Goal: Use online tool/utility: Utilize a website feature to perform a specific function

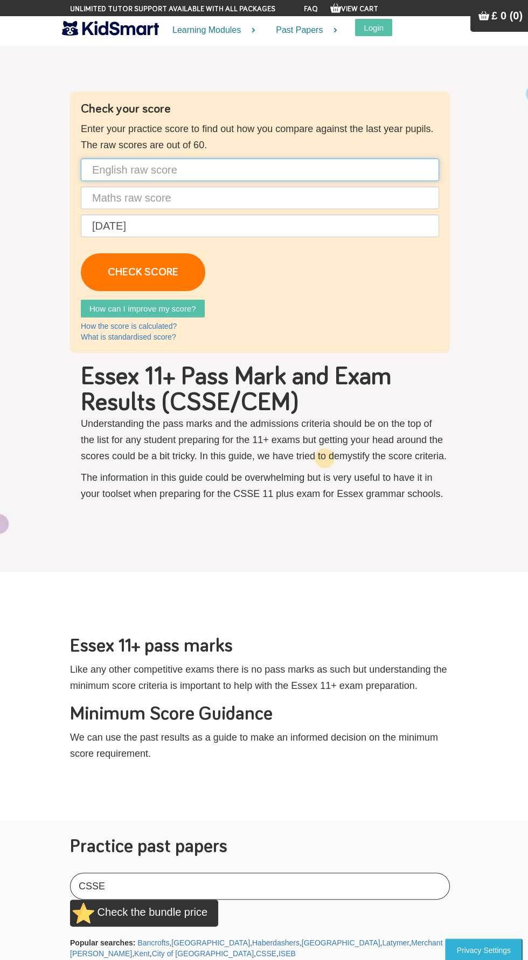
click at [316, 171] on input "text" at bounding box center [260, 169] width 358 height 23
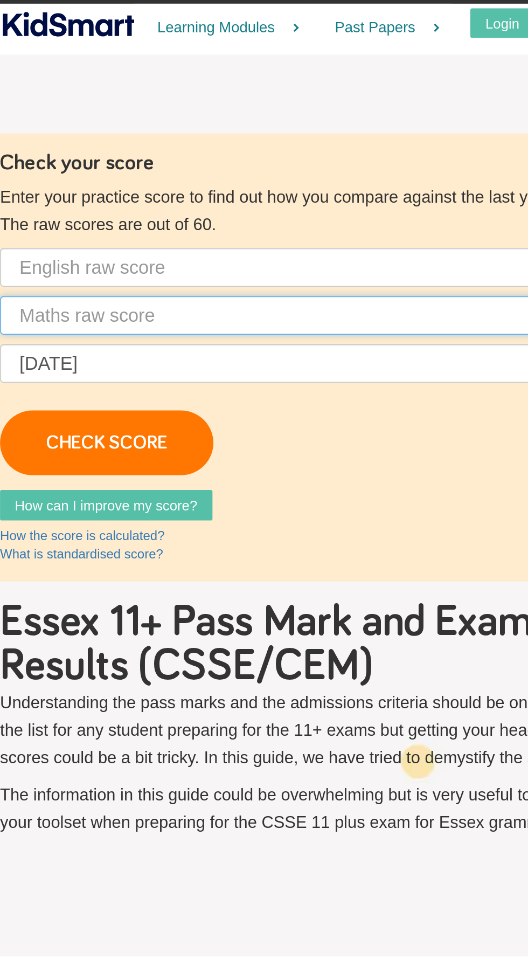
click at [252, 193] on input "text" at bounding box center [260, 197] width 358 height 23
click at [229, 193] on input "text" at bounding box center [260, 197] width 358 height 23
click at [193, 194] on input "47" at bounding box center [260, 197] width 358 height 23
type input "47"
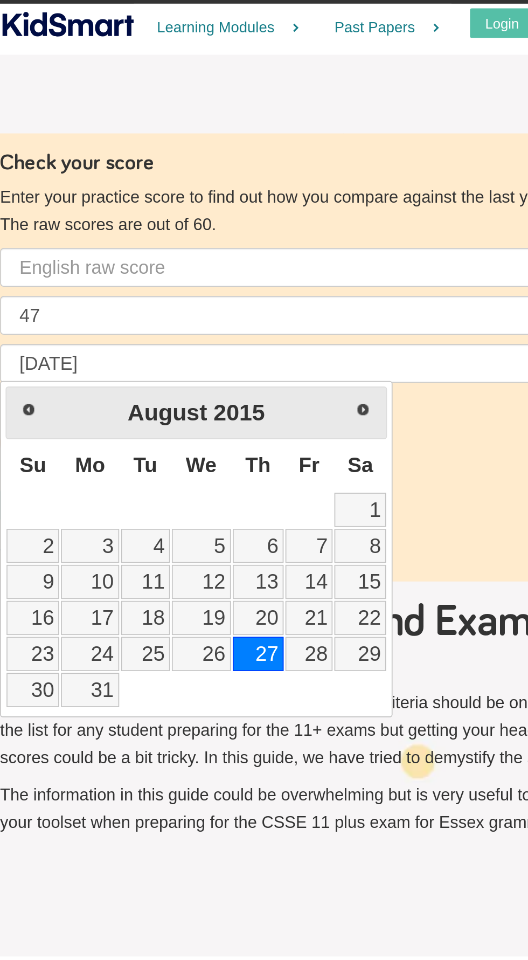
click at [234, 391] on link "27" at bounding box center [232, 395] width 30 height 20
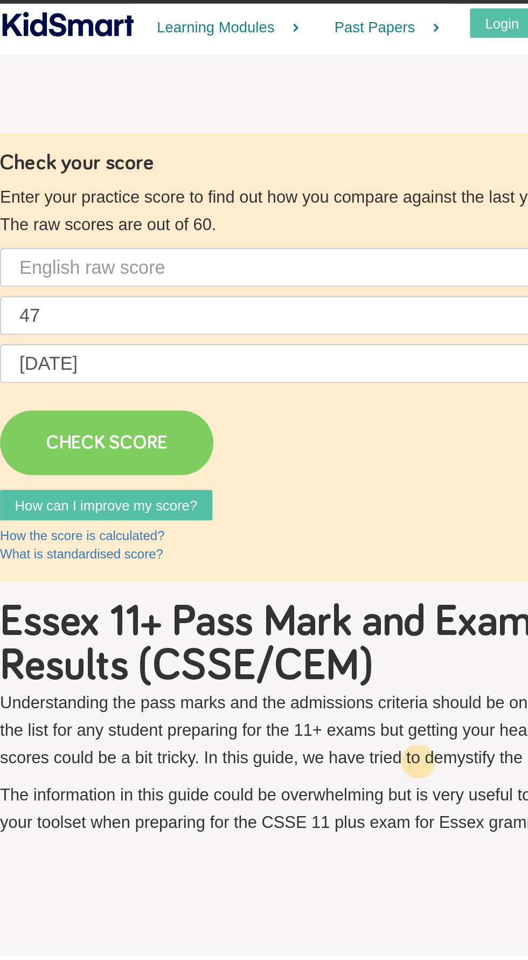
click at [149, 270] on link "CHECK SCORE" at bounding box center [143, 272] width 125 height 38
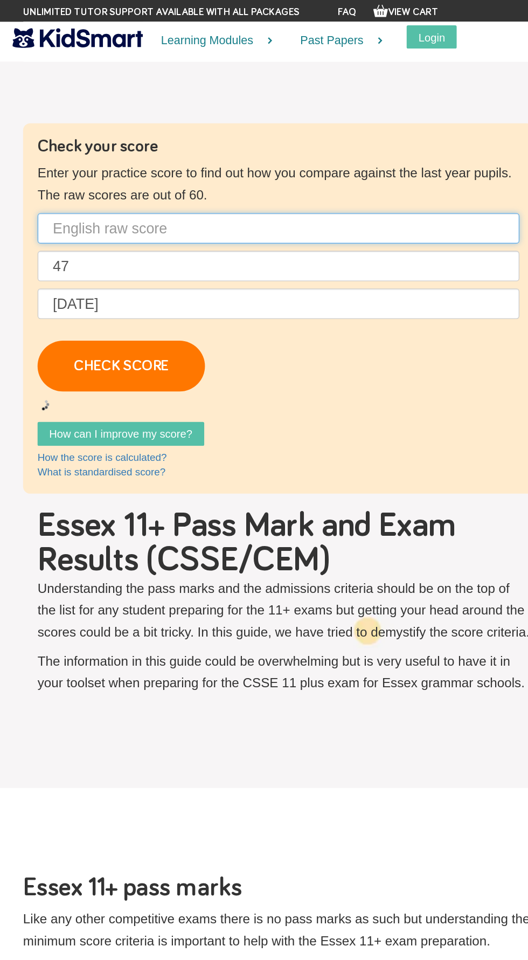
click at [132, 167] on input "text" at bounding box center [260, 169] width 358 height 23
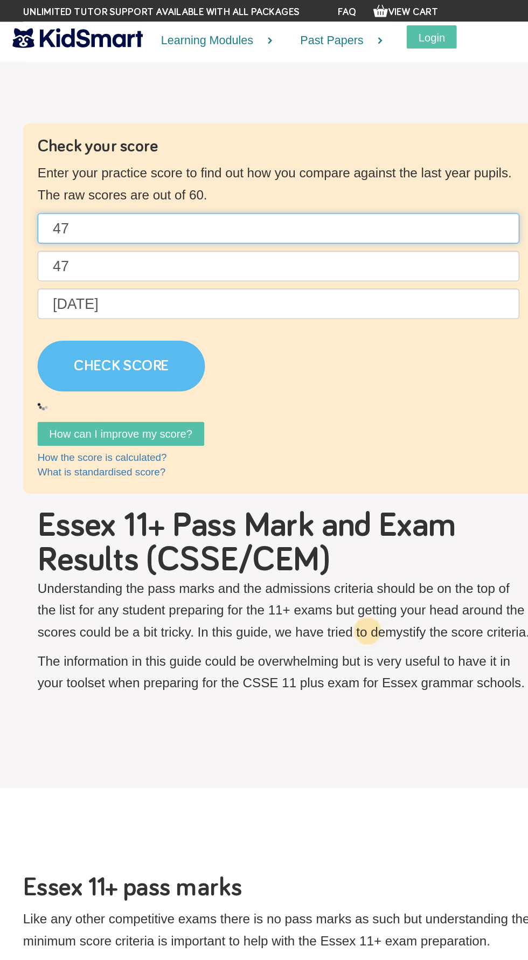
type input "47"
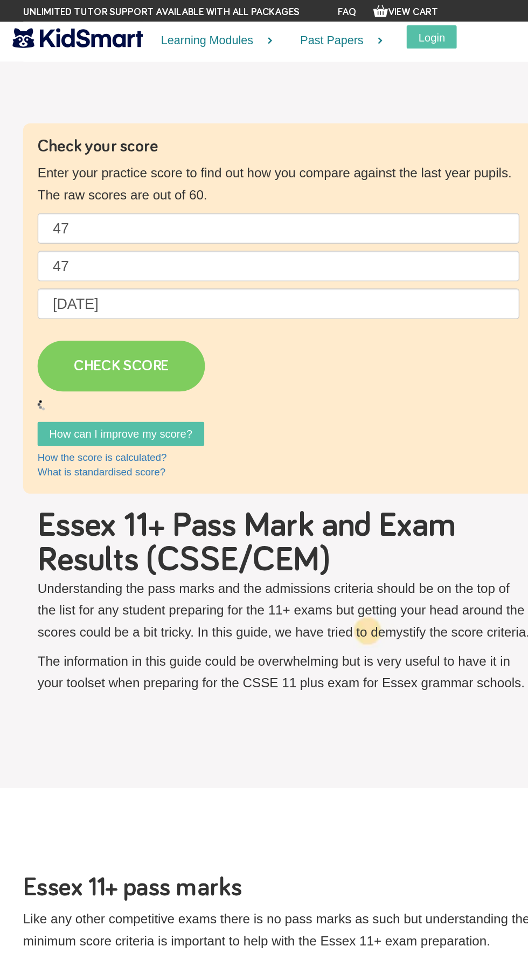
click at [165, 279] on link "CHECK SCORE" at bounding box center [143, 272] width 125 height 38
